Goal: Information Seeking & Learning: Check status

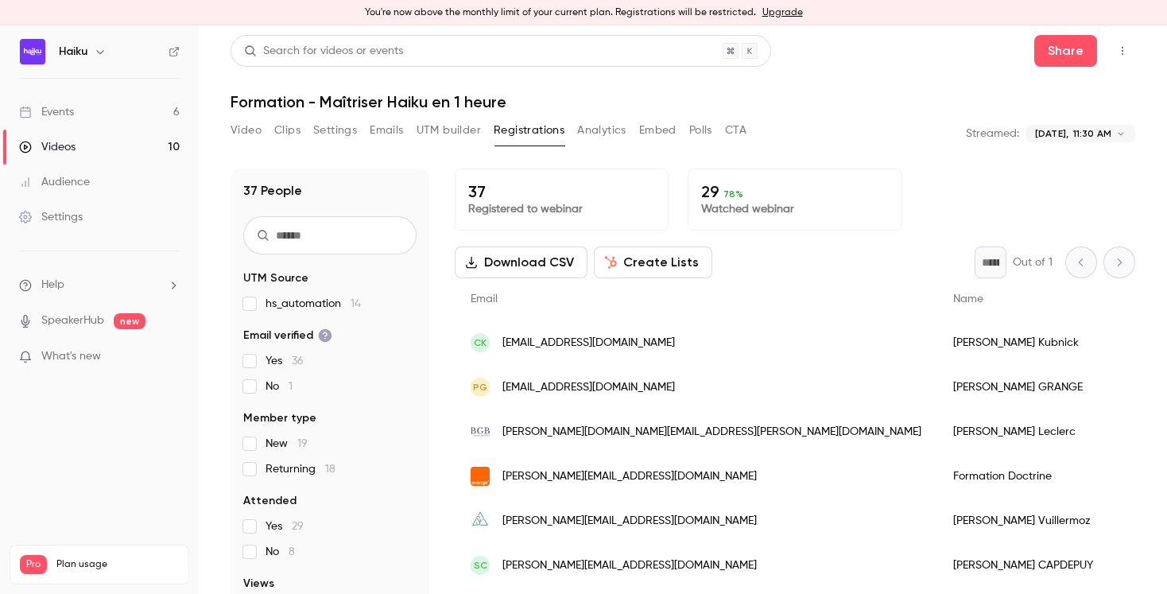
click at [74, 111] on link "Events 6" at bounding box center [99, 112] width 199 height 35
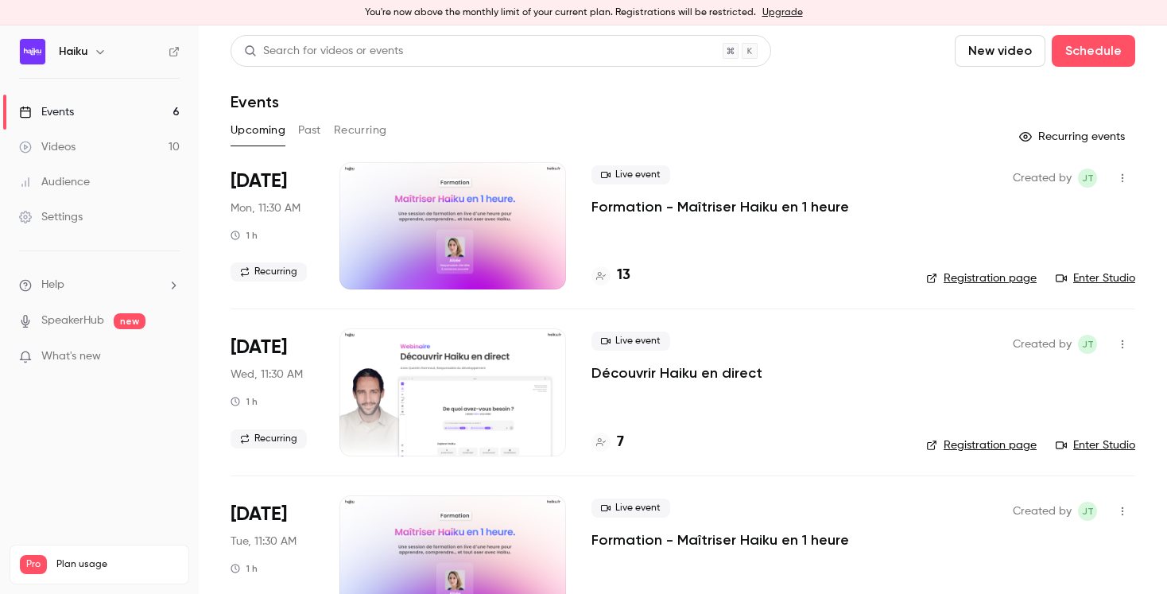
click at [313, 127] on button "Past" at bounding box center [309, 130] width 23 height 25
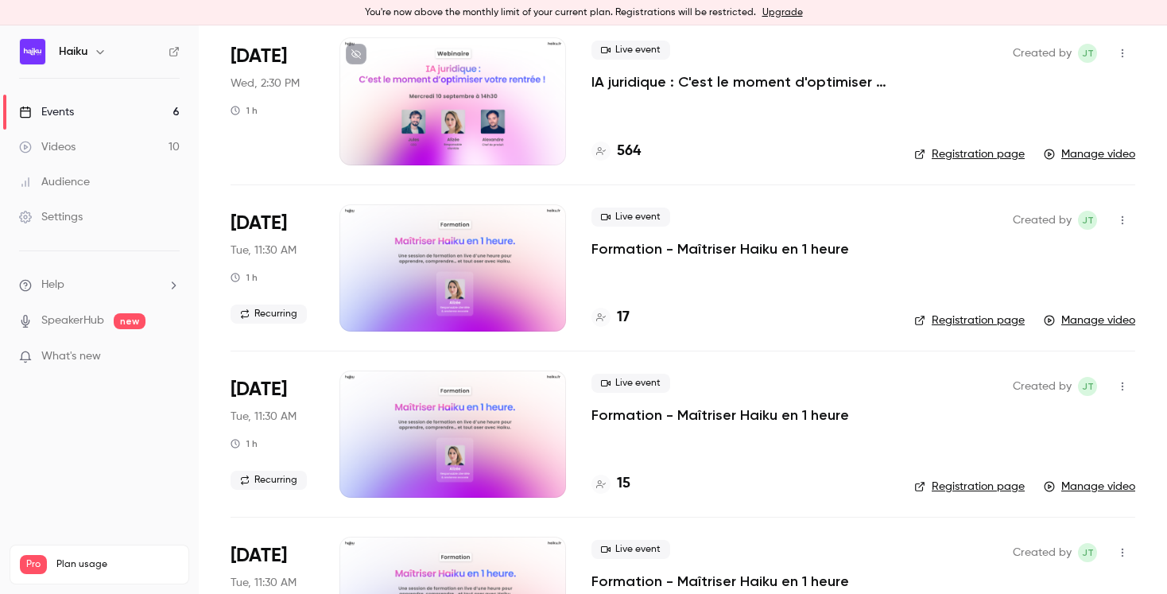
scroll to position [794, 0]
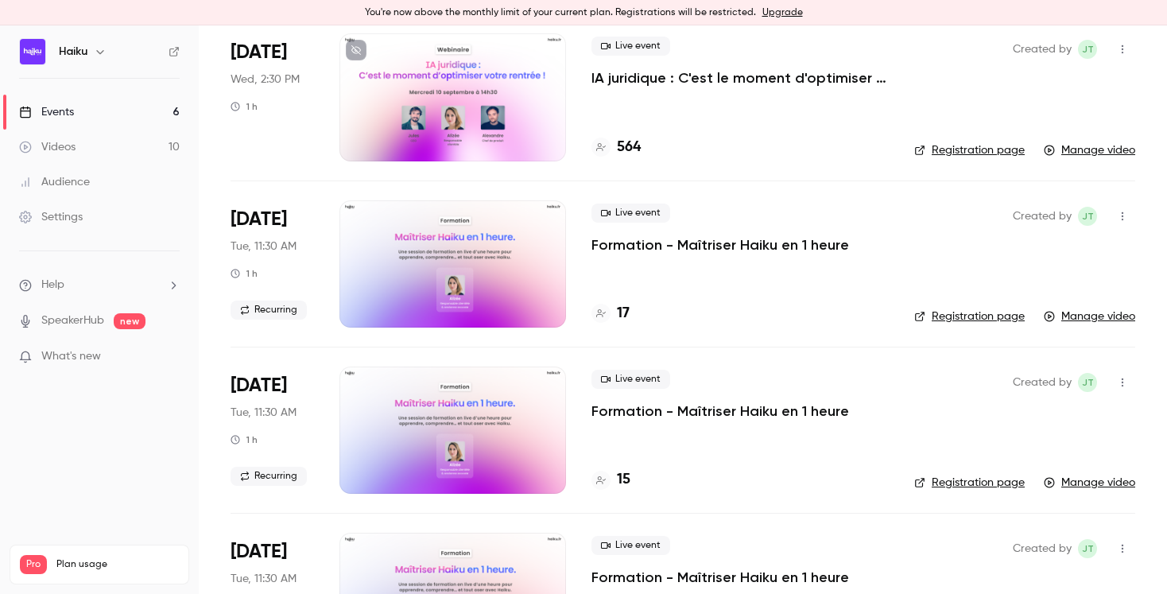
click at [626, 479] on h4 "15" at bounding box center [624, 479] width 14 height 21
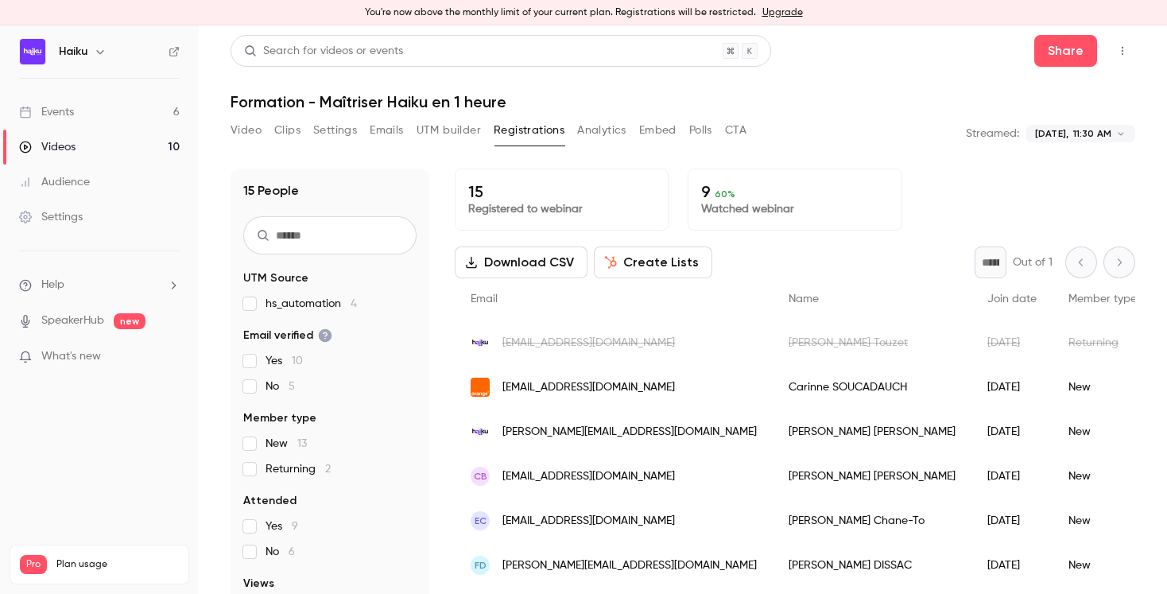
click at [596, 134] on button "Analytics" at bounding box center [601, 130] width 49 height 25
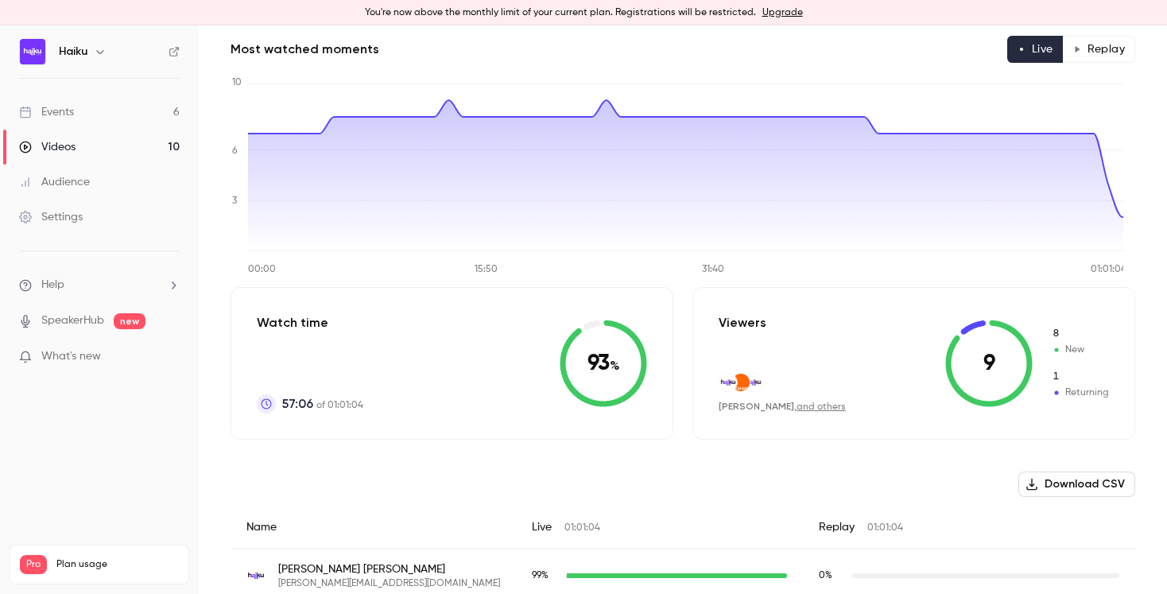
scroll to position [72, 0]
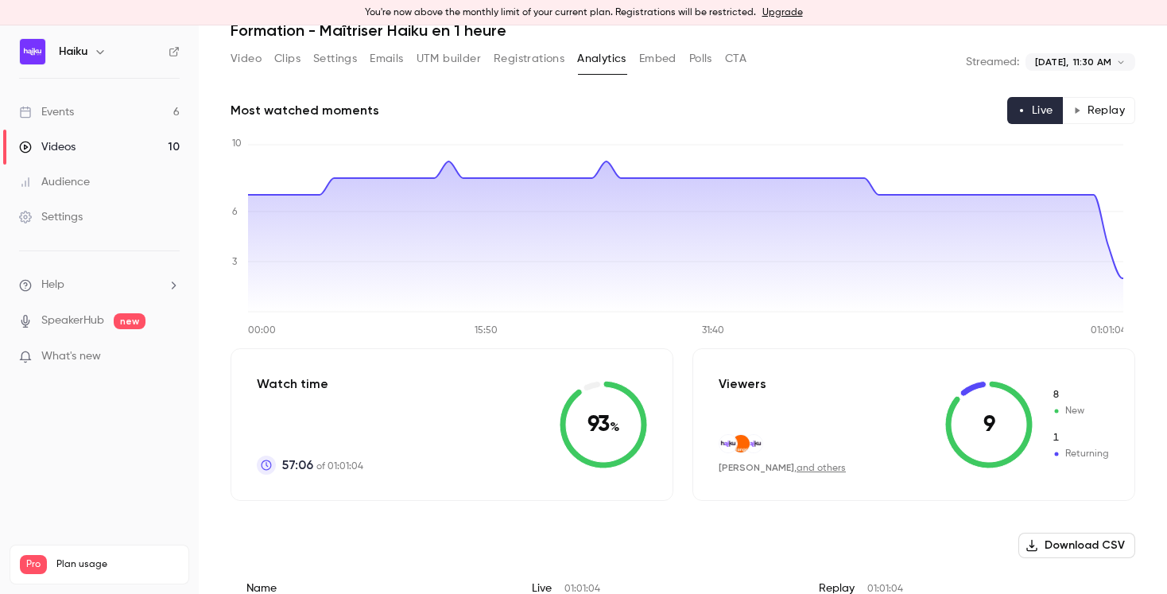
click at [65, 111] on div "Events" at bounding box center [46, 112] width 55 height 16
